Goal: Task Accomplishment & Management: Manage account settings

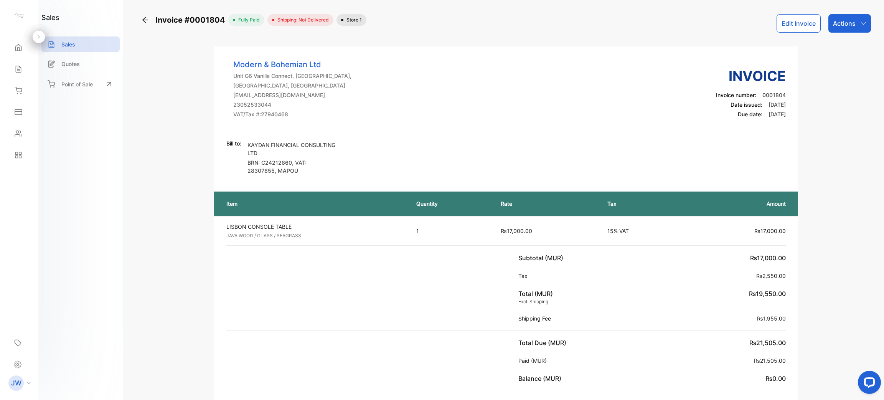
click at [855, 26] on div "Actions" at bounding box center [849, 23] width 43 height 18
click at [844, 120] on div "Add delivery status" at bounding box center [833, 121] width 76 height 15
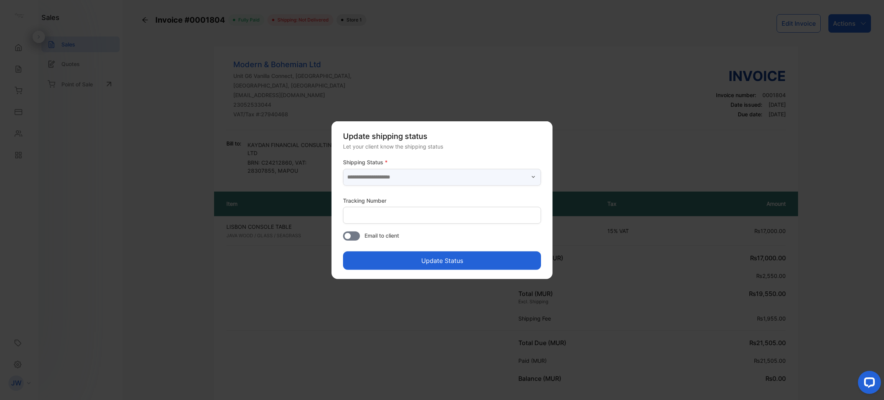
click at [418, 177] on input "text" at bounding box center [442, 176] width 198 height 17
click at [372, 196] on p "Delivered" at bounding box center [443, 197] width 189 height 8
type input "*********"
click at [440, 257] on button "Update Status" at bounding box center [442, 260] width 198 height 18
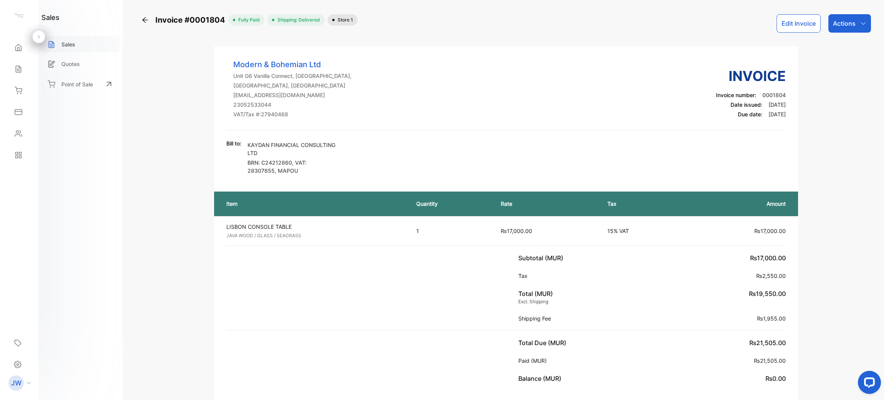
click at [67, 46] on p "Sales" at bounding box center [68, 44] width 14 height 8
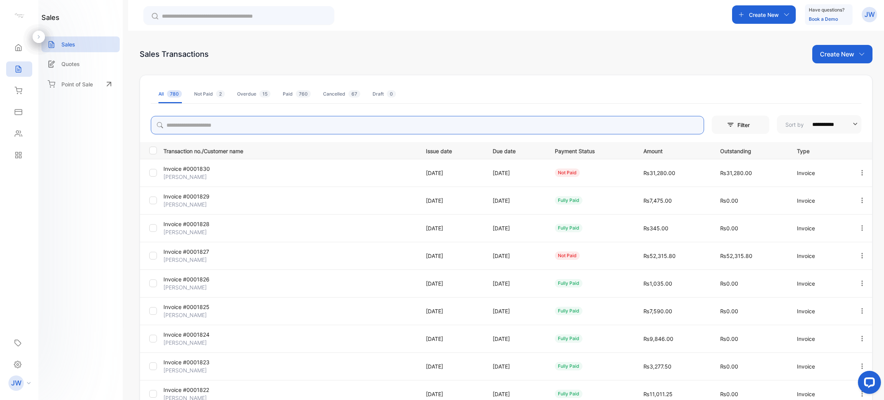
click at [221, 125] on input "search" at bounding box center [427, 125] width 553 height 18
type input "******"
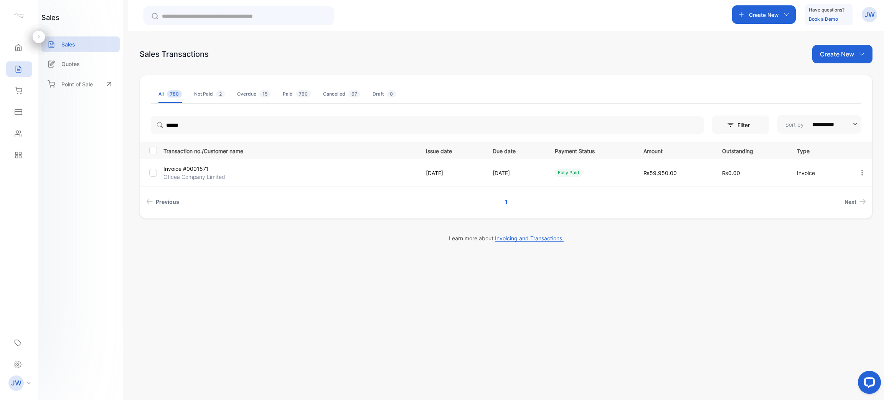
click at [185, 170] on p "Invoice #0001571" at bounding box center [205, 169] width 84 height 8
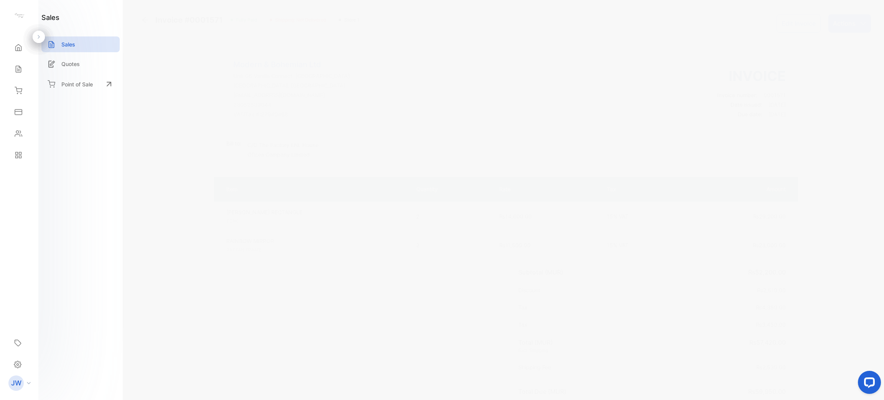
click at [856, 26] on div "Actions" at bounding box center [849, 23] width 43 height 18
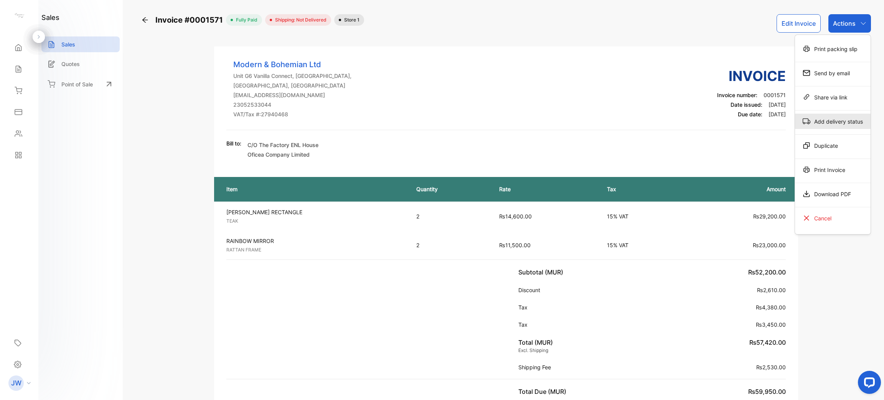
click at [826, 124] on div "Add delivery status" at bounding box center [833, 121] width 76 height 15
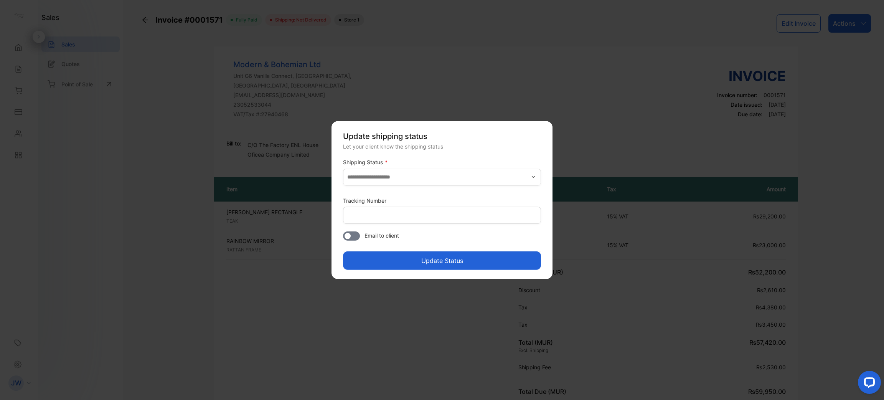
click at [482, 166] on div "Shipping Status *" at bounding box center [442, 173] width 198 height 31
click at [461, 181] on input "text" at bounding box center [442, 176] width 198 height 17
click at [369, 196] on p "Delivered" at bounding box center [443, 197] width 189 height 8
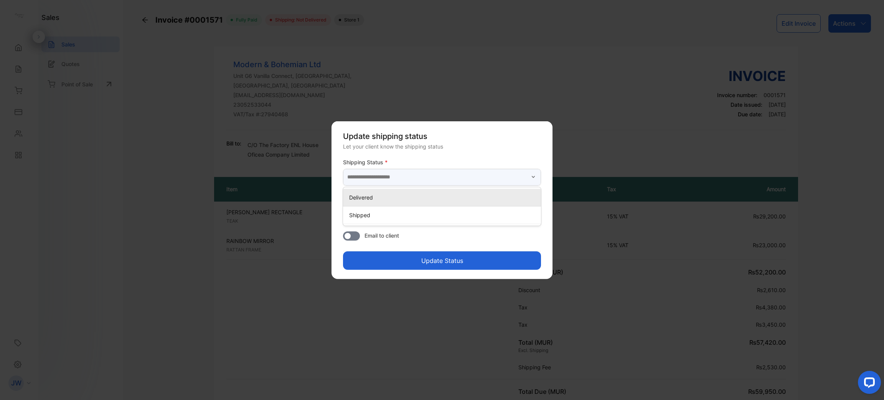
type input "*********"
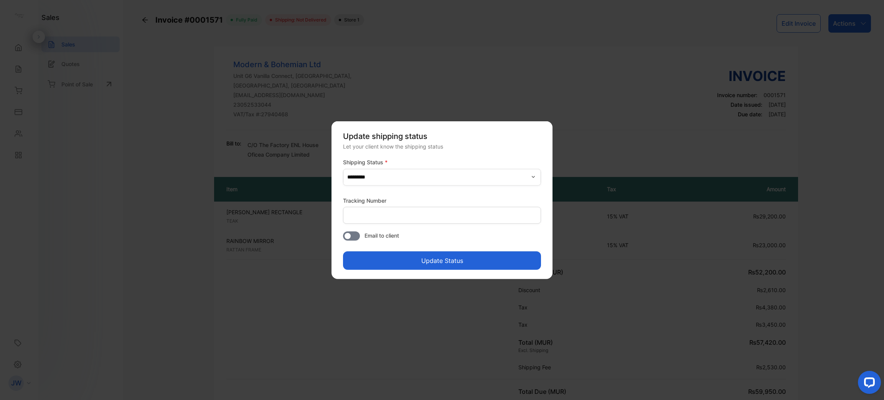
click at [454, 273] on div "Update shipping status Let your client know the shipping status Shipping Status…" at bounding box center [441, 200] width 221 height 158
click at [454, 262] on button "Update Status" at bounding box center [442, 260] width 198 height 18
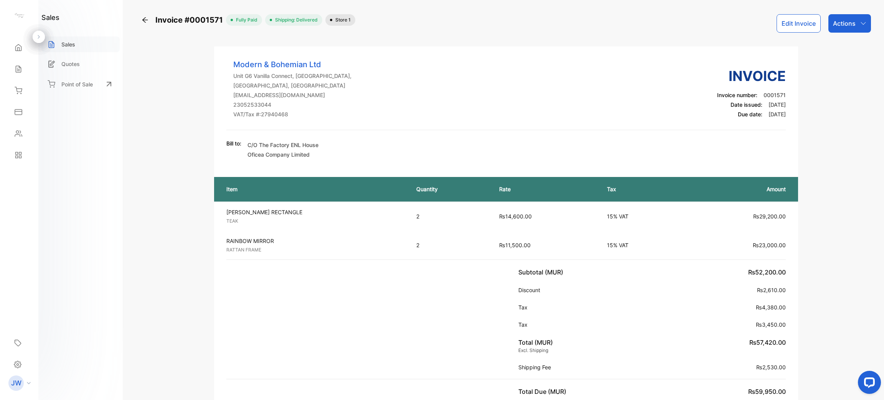
click at [60, 45] on div "Sales" at bounding box center [80, 44] width 78 height 16
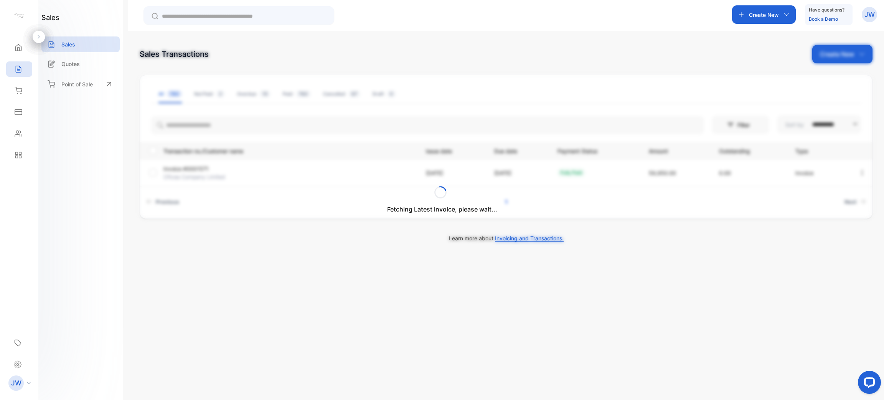
click at [297, 128] on div "Fetching Latest invoice, please wait..." at bounding box center [442, 200] width 884 height 400
drag, startPoint x: 317, startPoint y: 122, endPoint x: 333, endPoint y: 121, distance: 15.4
click at [333, 121] on div "Fetching Latest invoice, please wait..." at bounding box center [442, 200] width 884 height 400
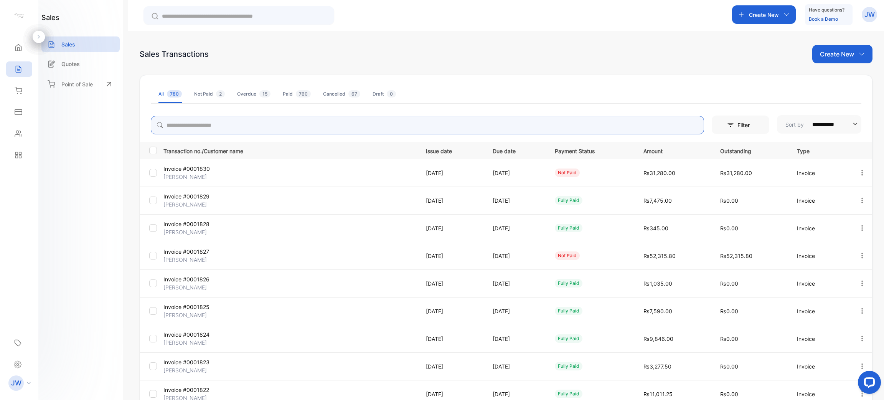
click at [344, 126] on input "search" at bounding box center [427, 125] width 553 height 18
type input "******"
